Goal: Task Accomplishment & Management: Manage account settings

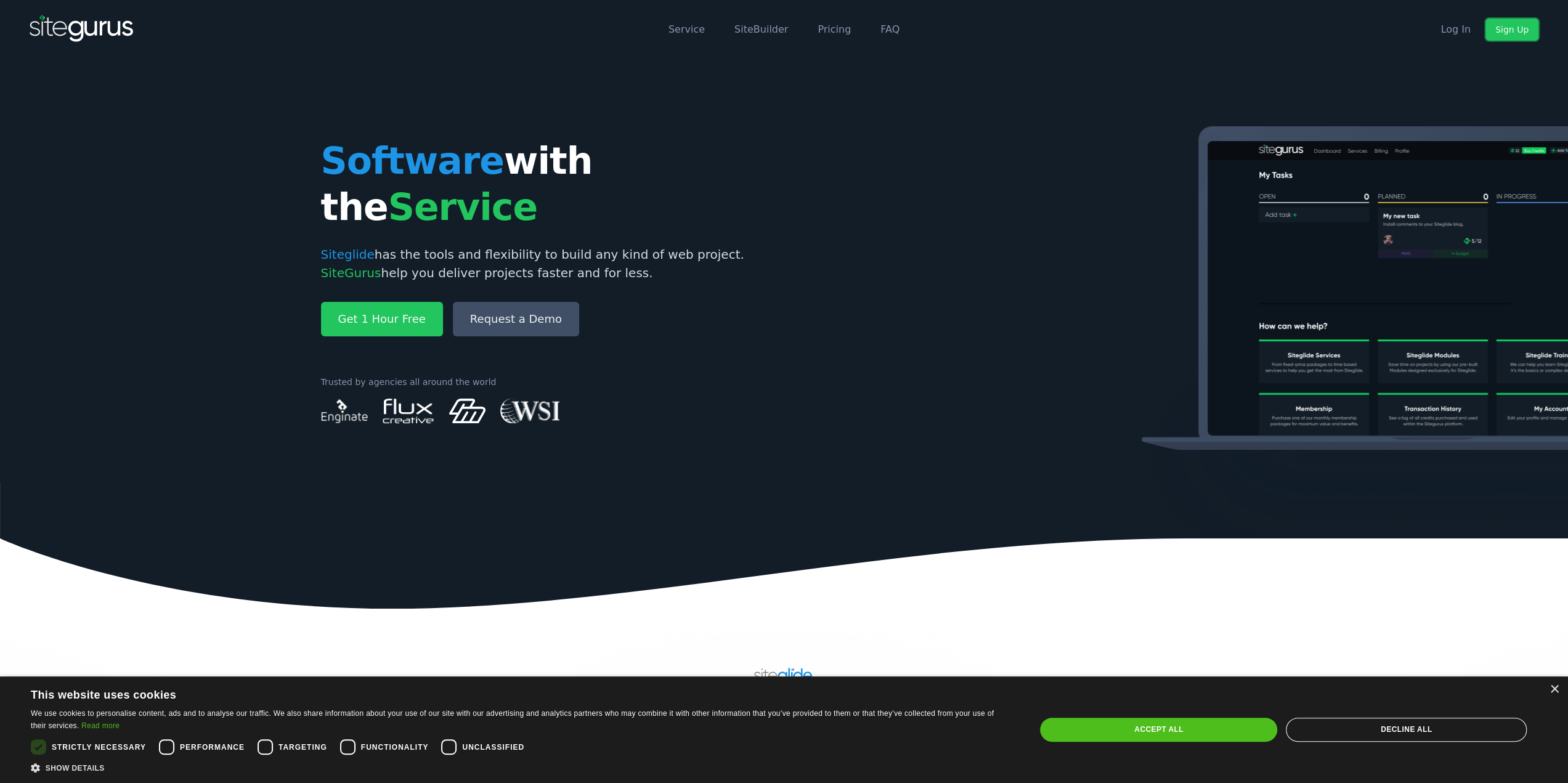
click at [1501, 30] on link "Sign Up" at bounding box center [1512, 29] width 53 height 22
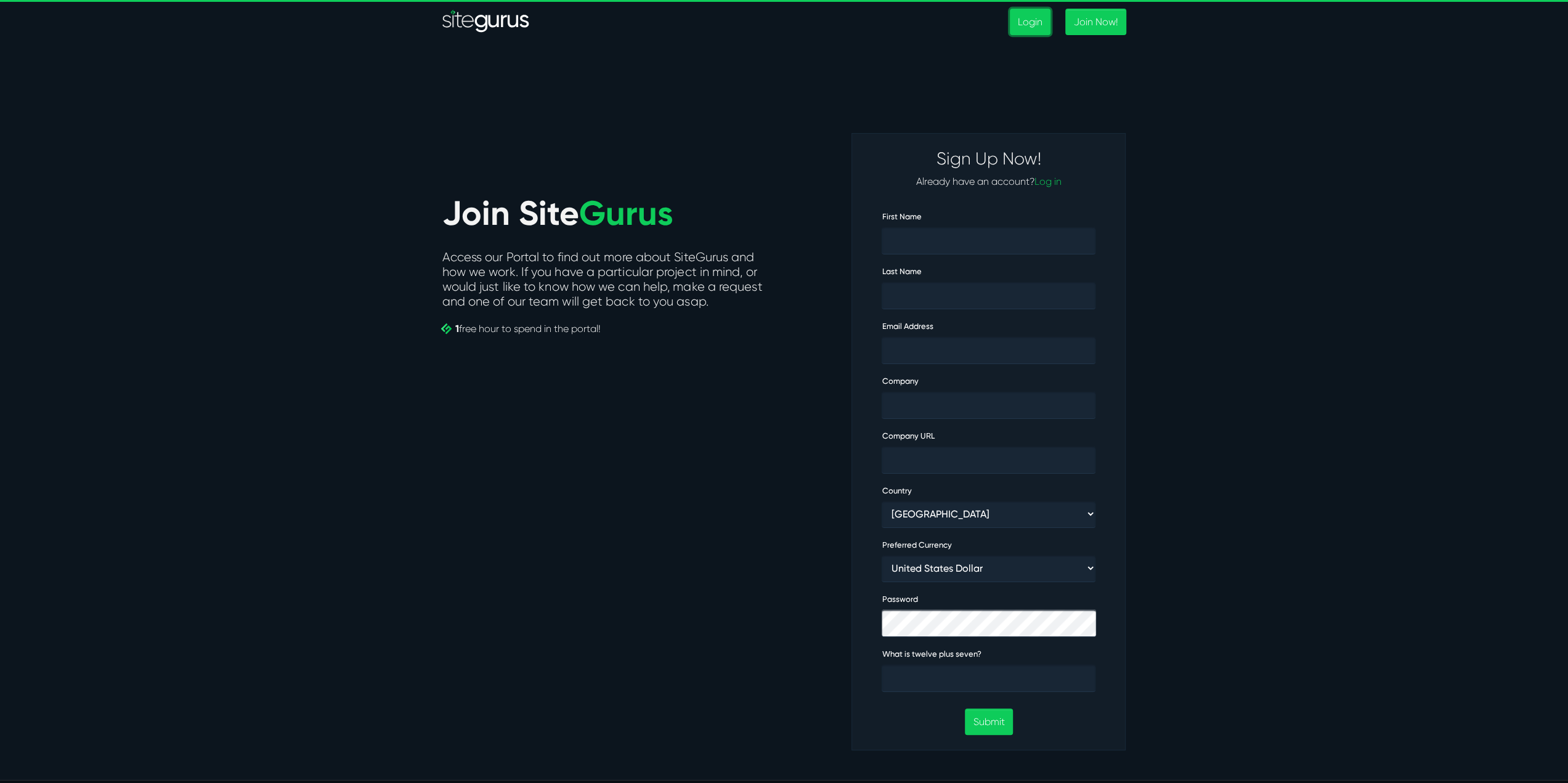
click at [1043, 25] on link "Login" at bounding box center [1030, 21] width 41 height 27
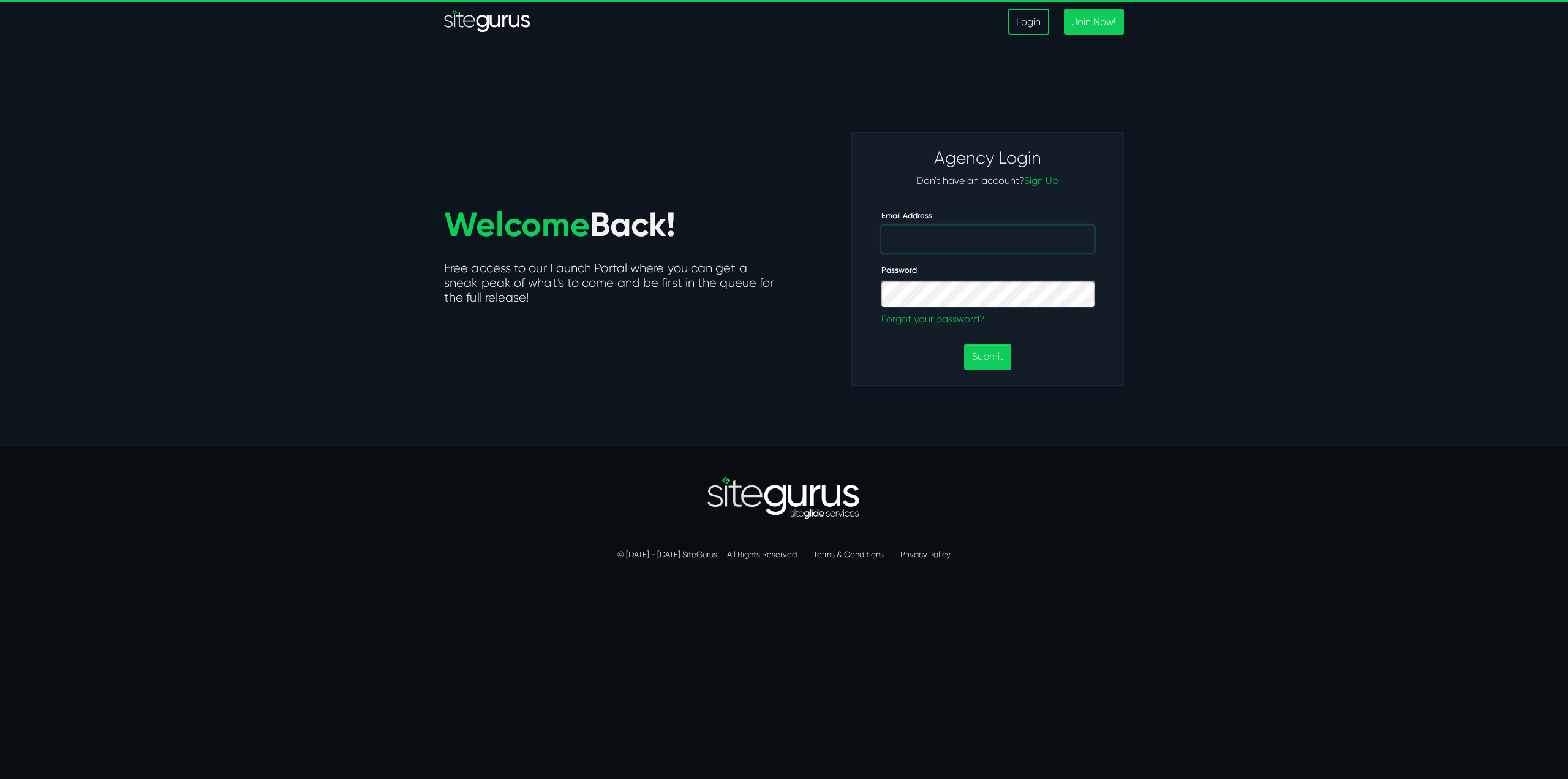
click at [921, 242] on input "Email Address" at bounding box center [988, 239] width 212 height 27
type input "steve@procom.scot"
